Goal: Check status: Check status

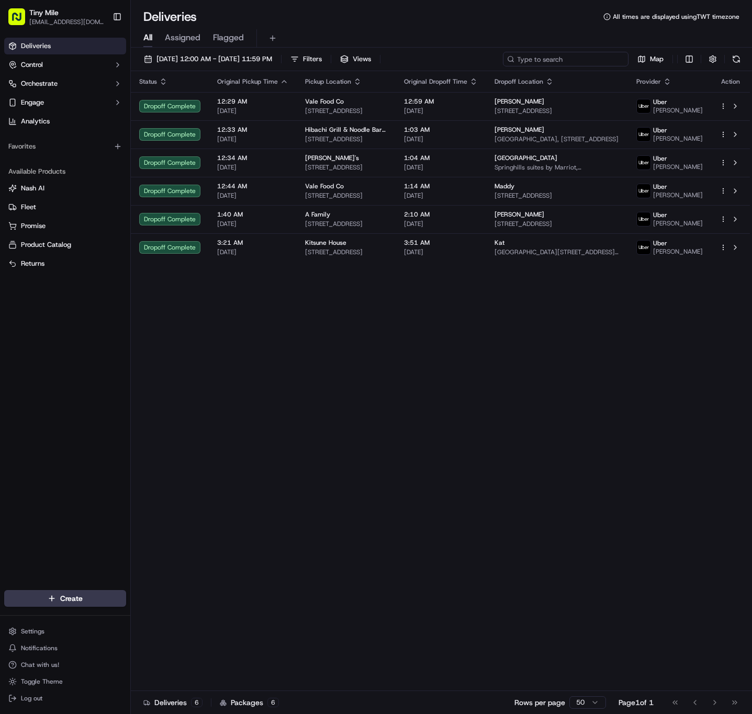
click at [598, 55] on input at bounding box center [566, 59] width 126 height 15
paste input "81042"
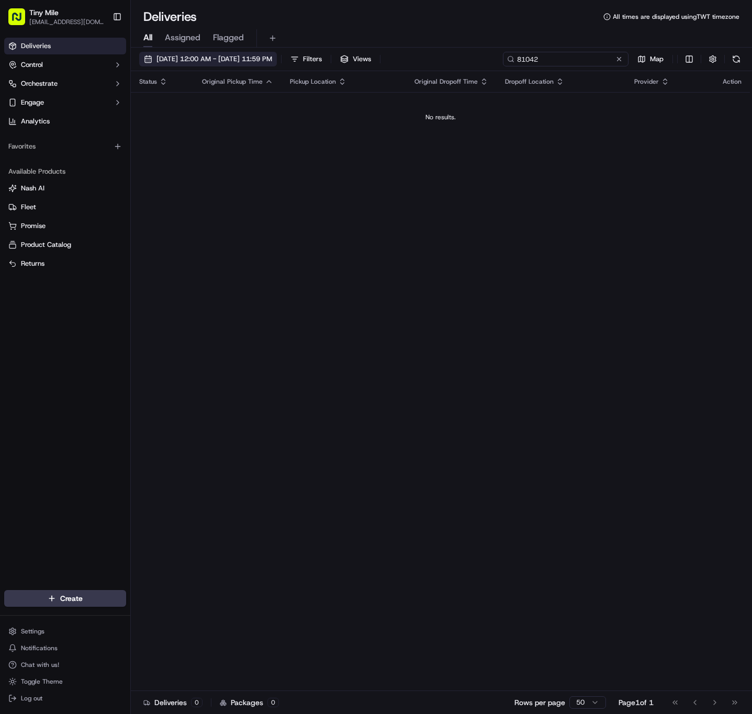
type input "81042"
click at [272, 62] on span "[DATE] 12:00 AM - [DATE] 11:59 PM" at bounding box center [214, 58] width 116 height 9
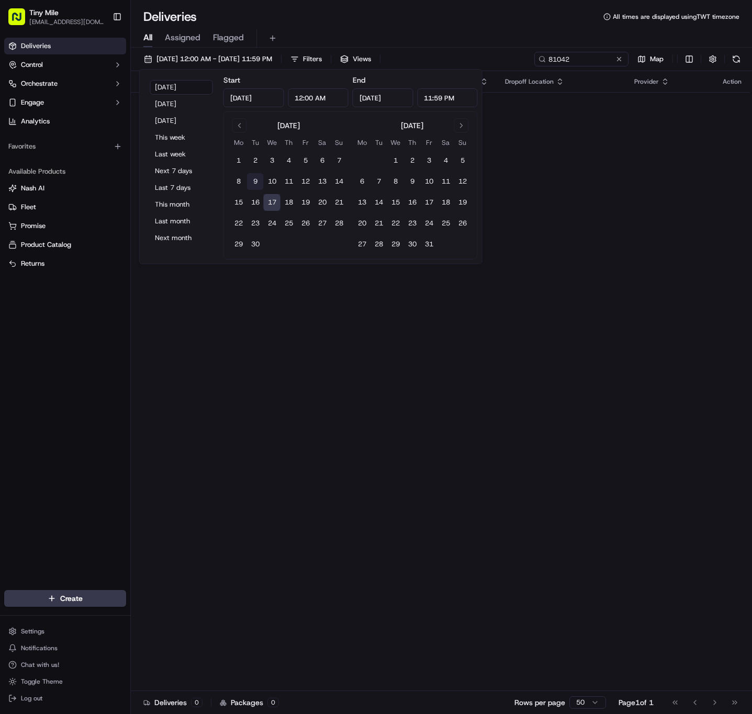
click at [256, 182] on button "9" at bounding box center [255, 181] width 17 height 17
type input "[DATE]"
click at [239, 181] on button "8" at bounding box center [238, 181] width 17 height 17
click at [274, 181] on button "10" at bounding box center [272, 181] width 17 height 17
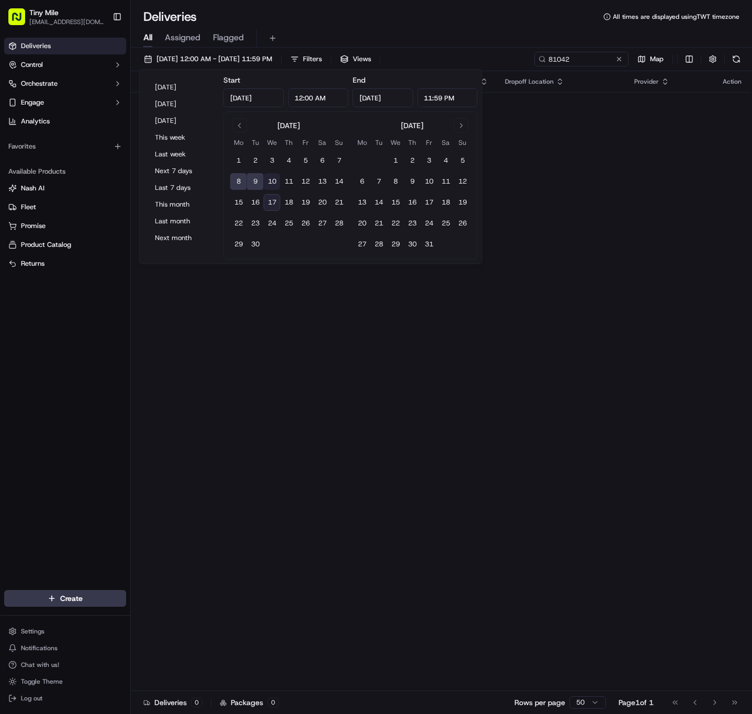
type input "[DATE]"
click at [236, 181] on button "8" at bounding box center [238, 181] width 17 height 17
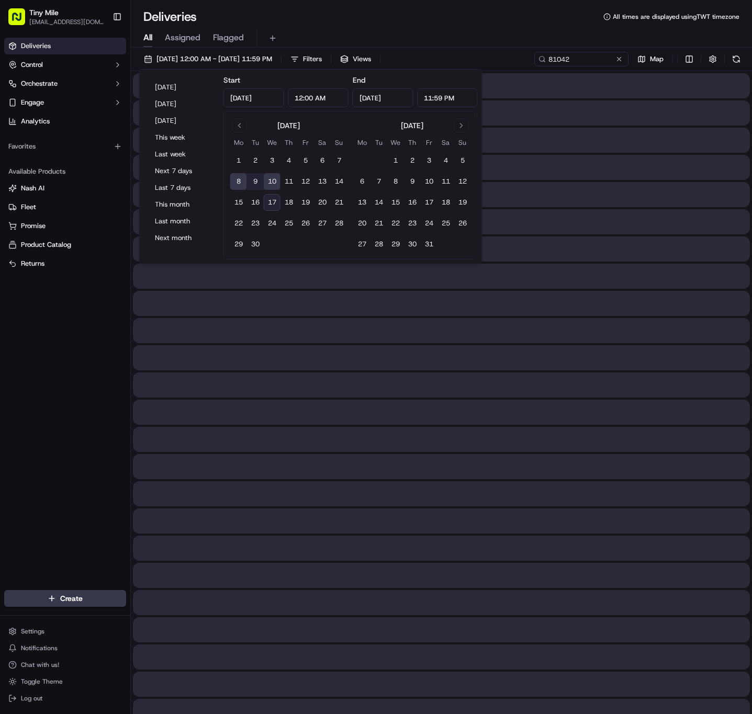
click at [258, 179] on button "9" at bounding box center [255, 181] width 17 height 17
type input "[DATE]"
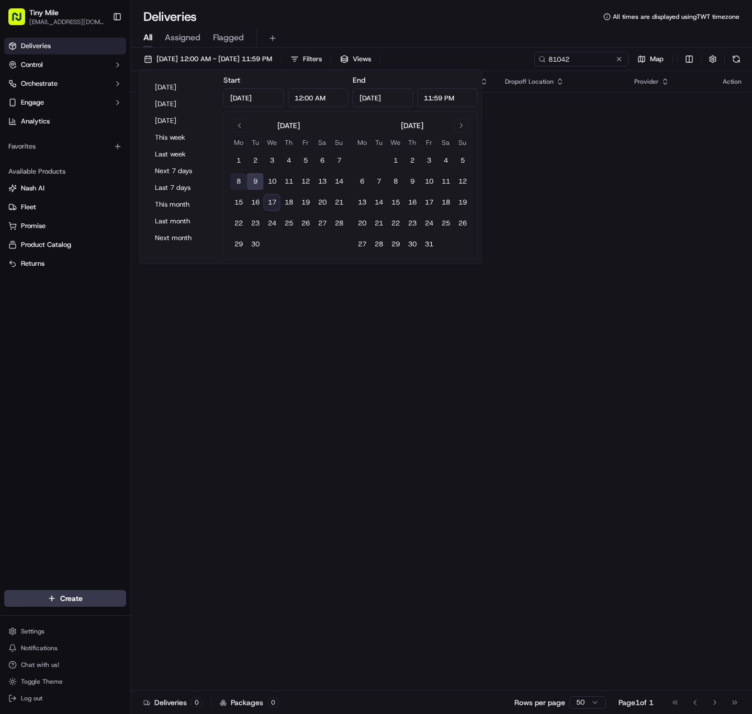
click at [238, 181] on button "8" at bounding box center [238, 181] width 17 height 17
type input "[DATE]"
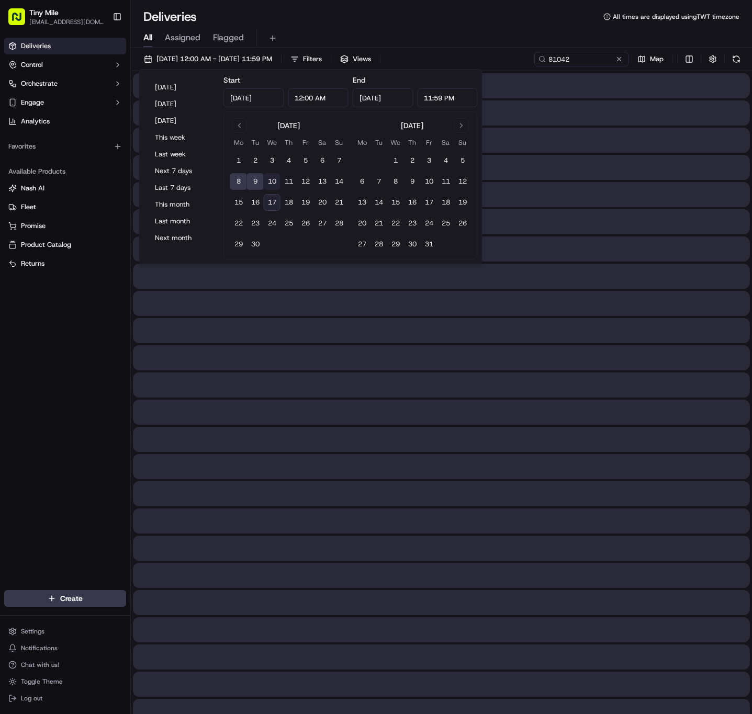
click at [278, 182] on button "10" at bounding box center [272, 181] width 17 height 17
type input "[DATE]"
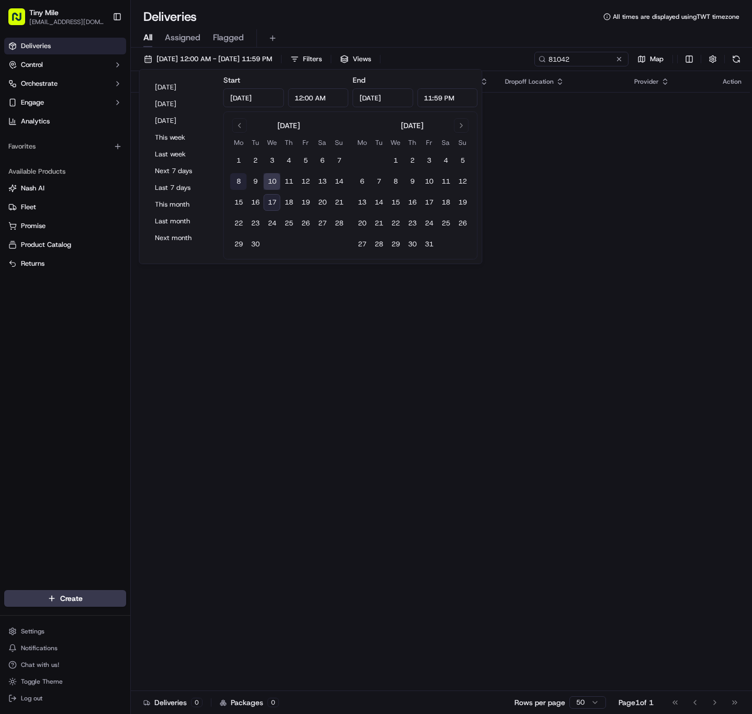
click at [236, 184] on button "8" at bounding box center [238, 181] width 17 height 17
click at [338, 183] on button "14" at bounding box center [339, 181] width 17 height 17
type input "[DATE]"
click at [239, 181] on button "8" at bounding box center [238, 181] width 17 height 17
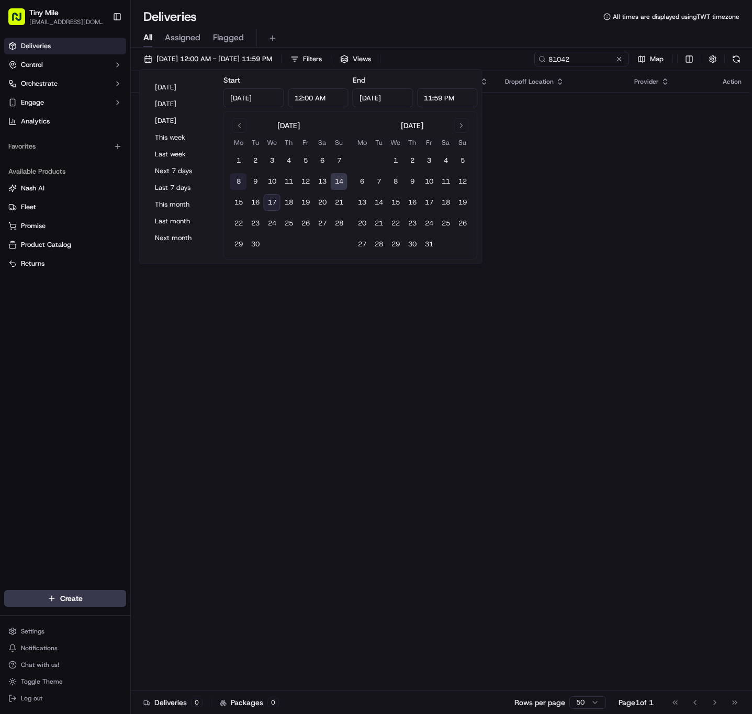
type input "[DATE]"
click at [230, 173] on button "8" at bounding box center [238, 181] width 17 height 17
click at [379, 94] on input "[DATE]" at bounding box center [383, 97] width 61 height 19
type input "[DATE]"
click at [515, 13] on div "Deliveries All times are displayed using TWT timezone" at bounding box center [441, 16] width 621 height 17
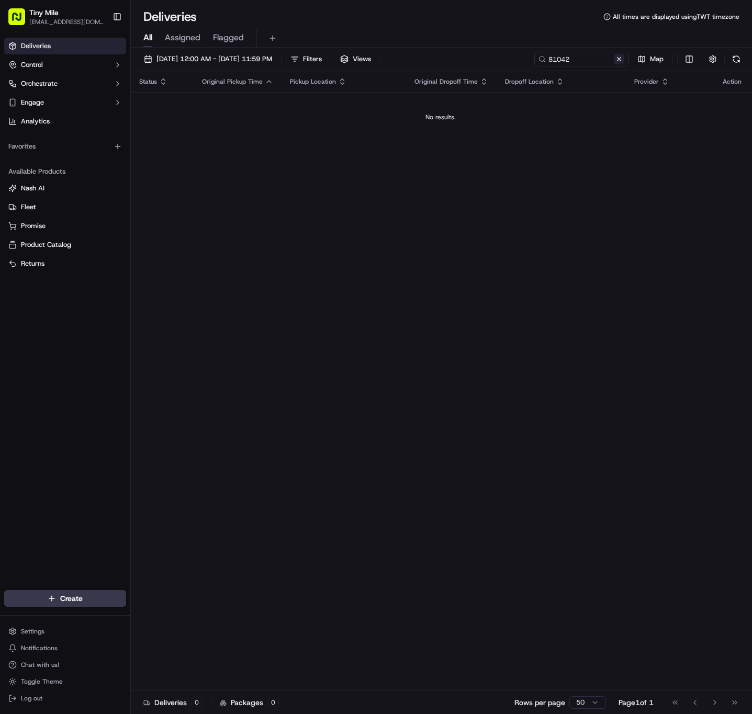
click at [619, 60] on button at bounding box center [619, 59] width 10 height 10
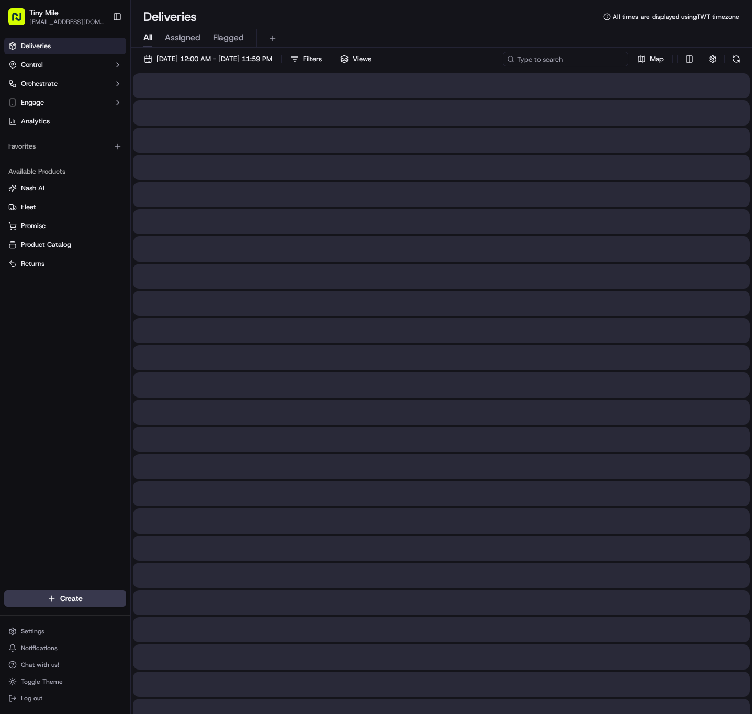
click at [592, 53] on input at bounding box center [566, 59] width 126 height 15
paste input "MAN-342a3"
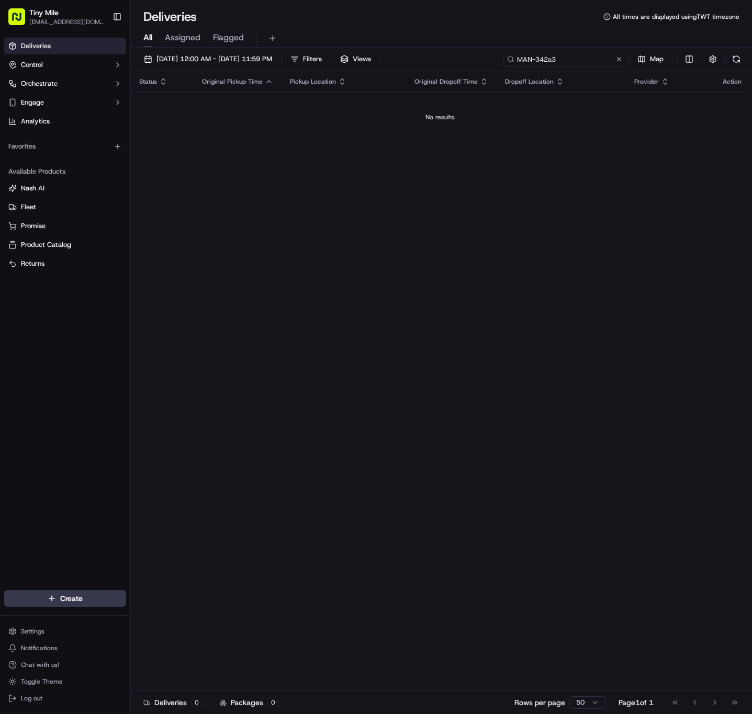
type input "MAN-342a3"
